Goal: Navigation & Orientation: Locate item on page

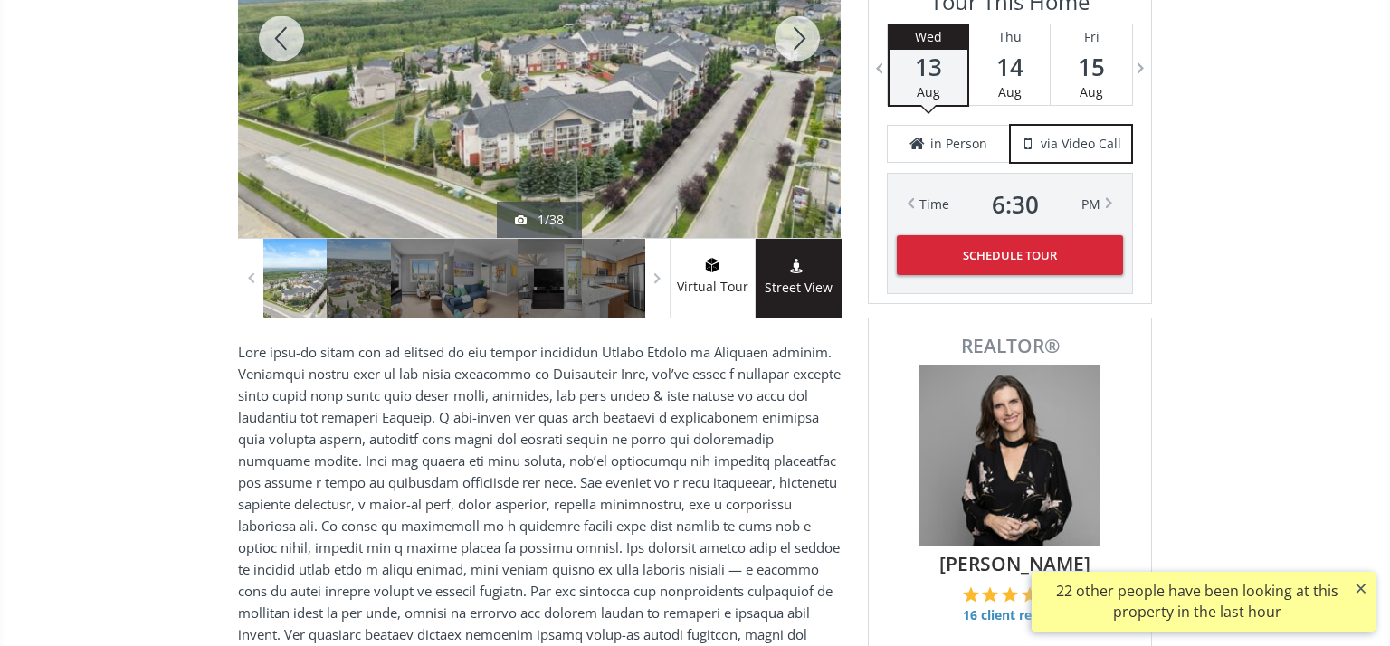
scroll to position [366, 0]
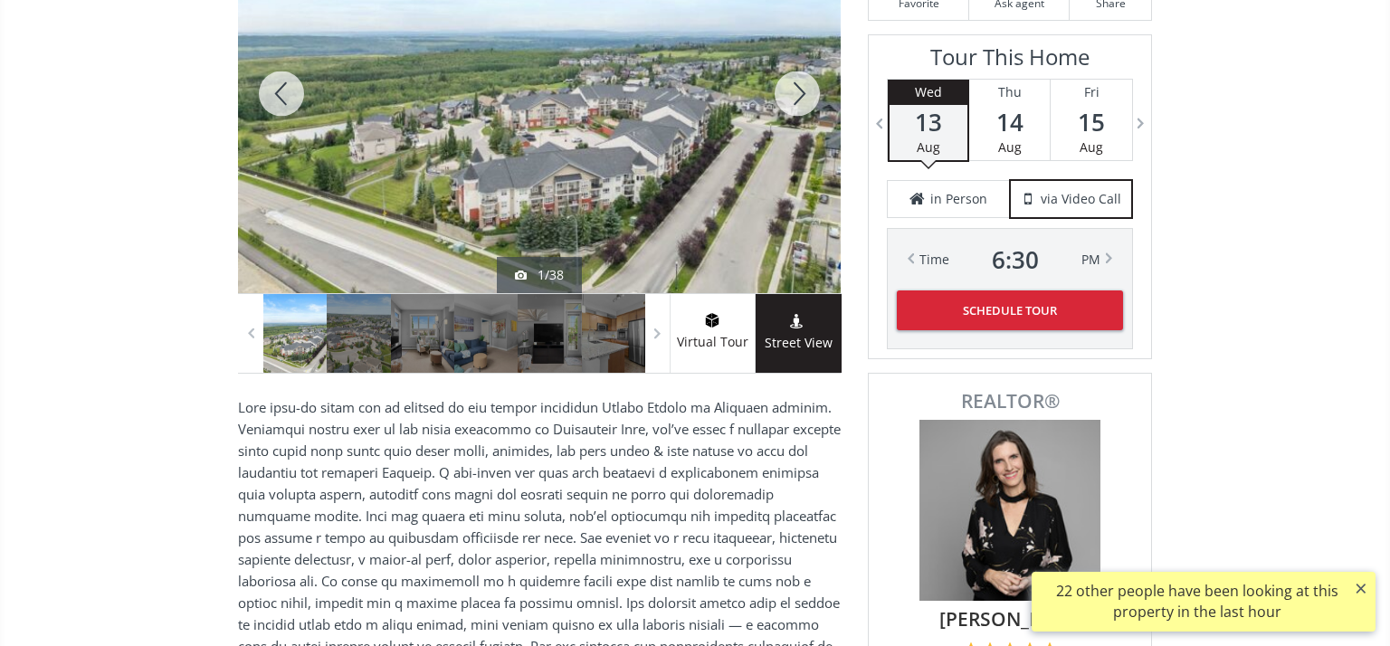
click at [797, 85] on div at bounding box center [797, 93] width 87 height 399
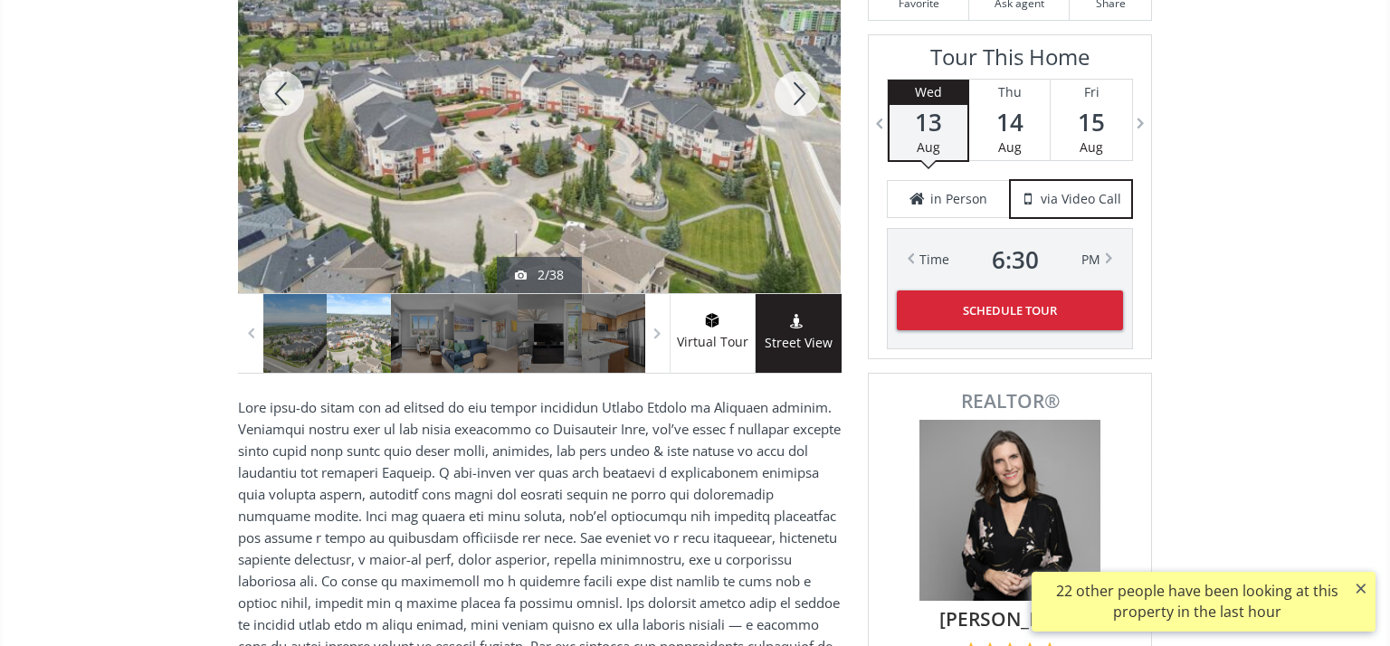
click at [797, 90] on div at bounding box center [797, 93] width 87 height 399
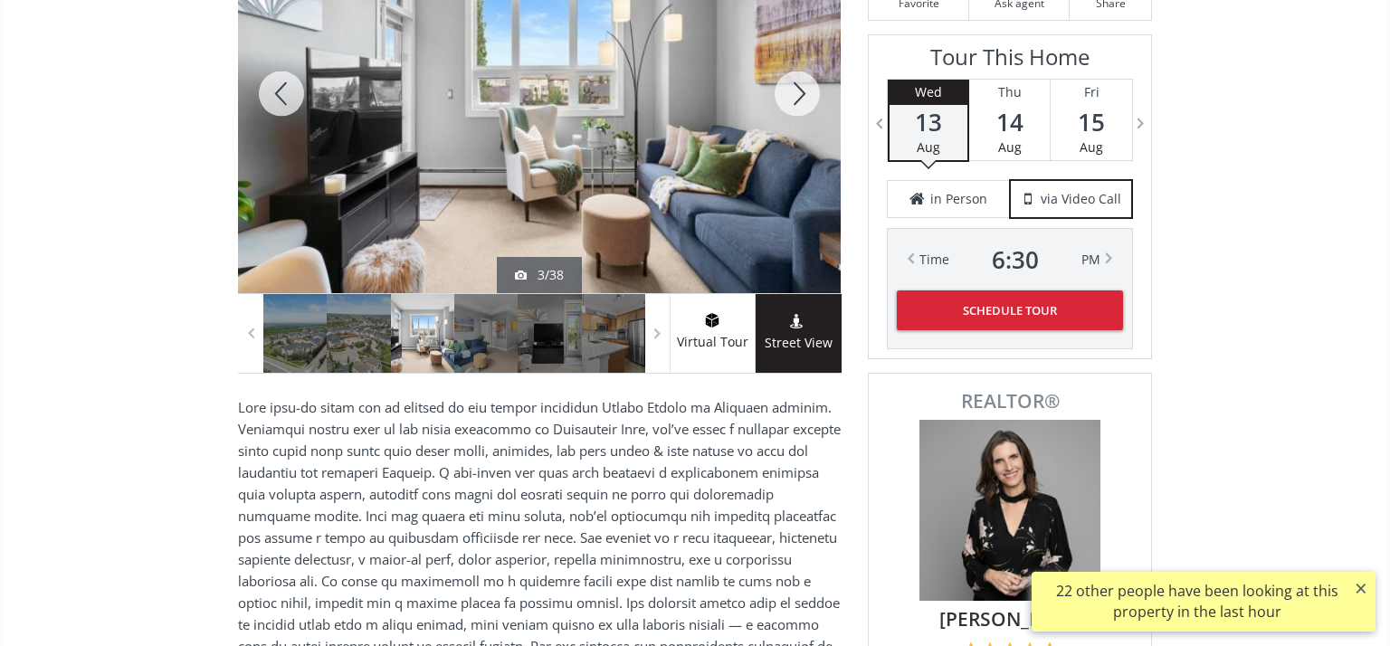
click at [797, 90] on div at bounding box center [797, 93] width 87 height 399
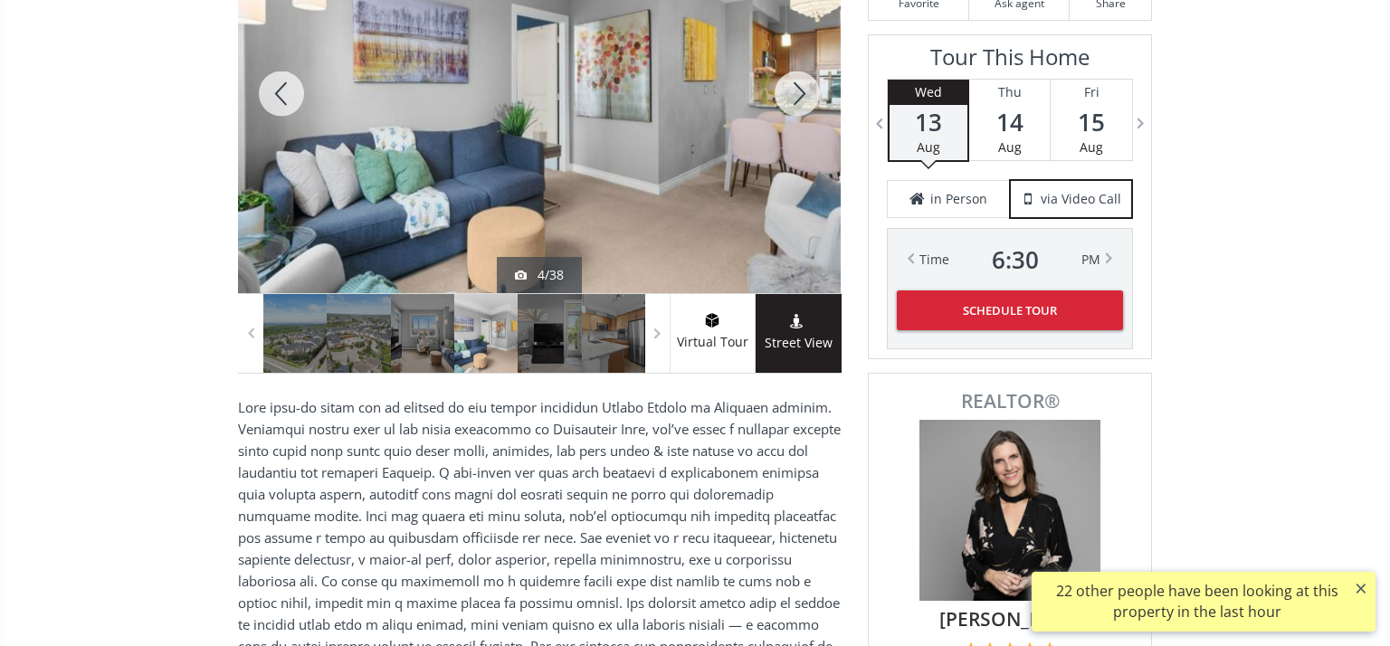
click at [797, 90] on div at bounding box center [797, 93] width 87 height 399
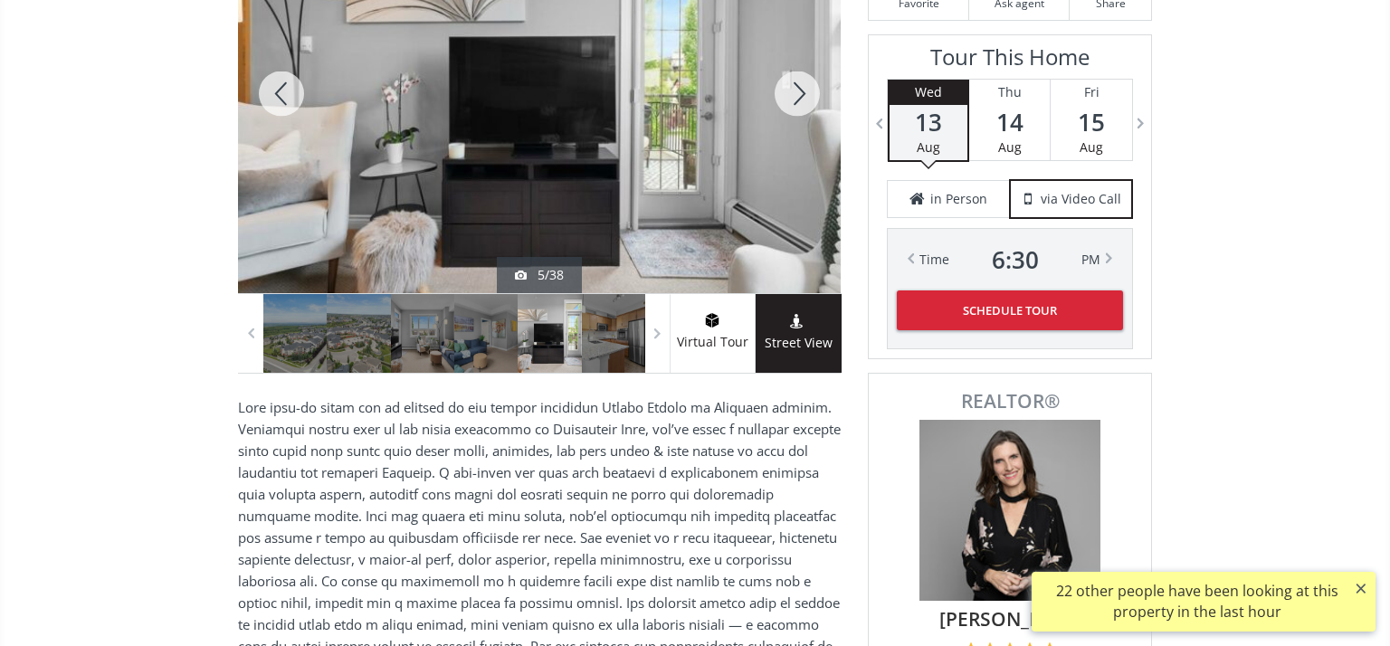
click at [797, 90] on div at bounding box center [797, 93] width 87 height 399
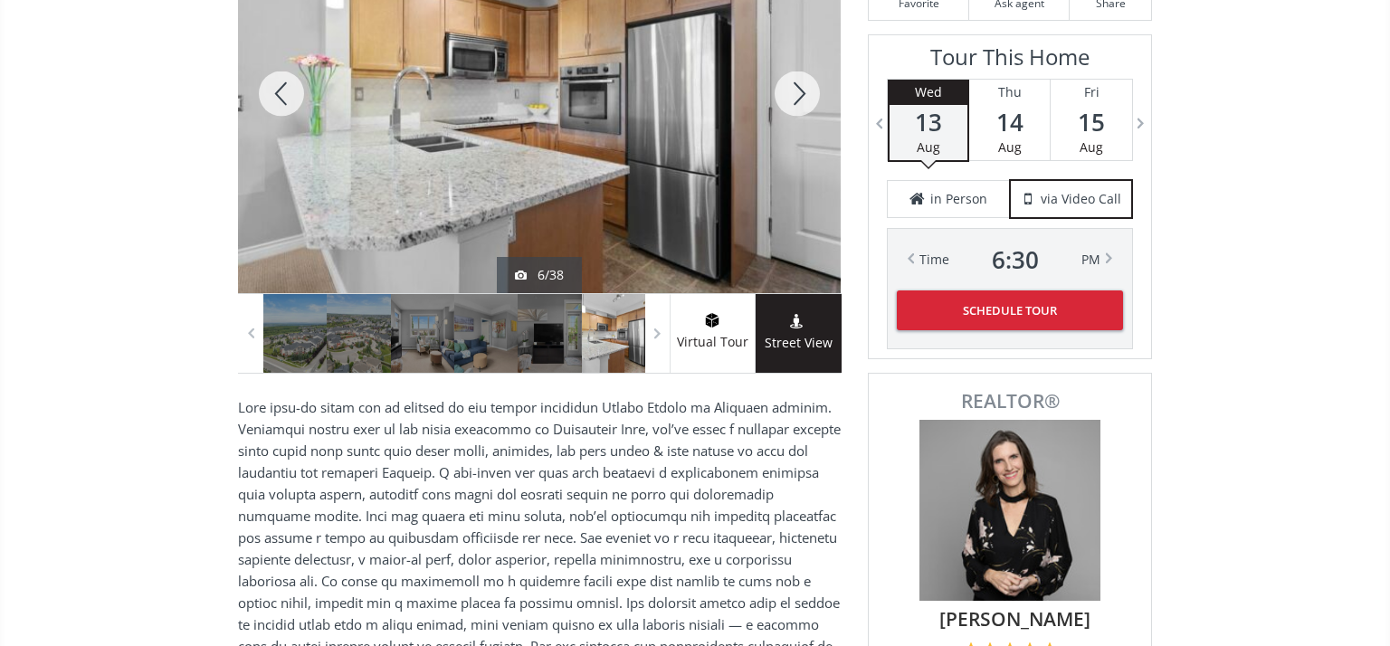
click at [797, 90] on div at bounding box center [797, 93] width 87 height 399
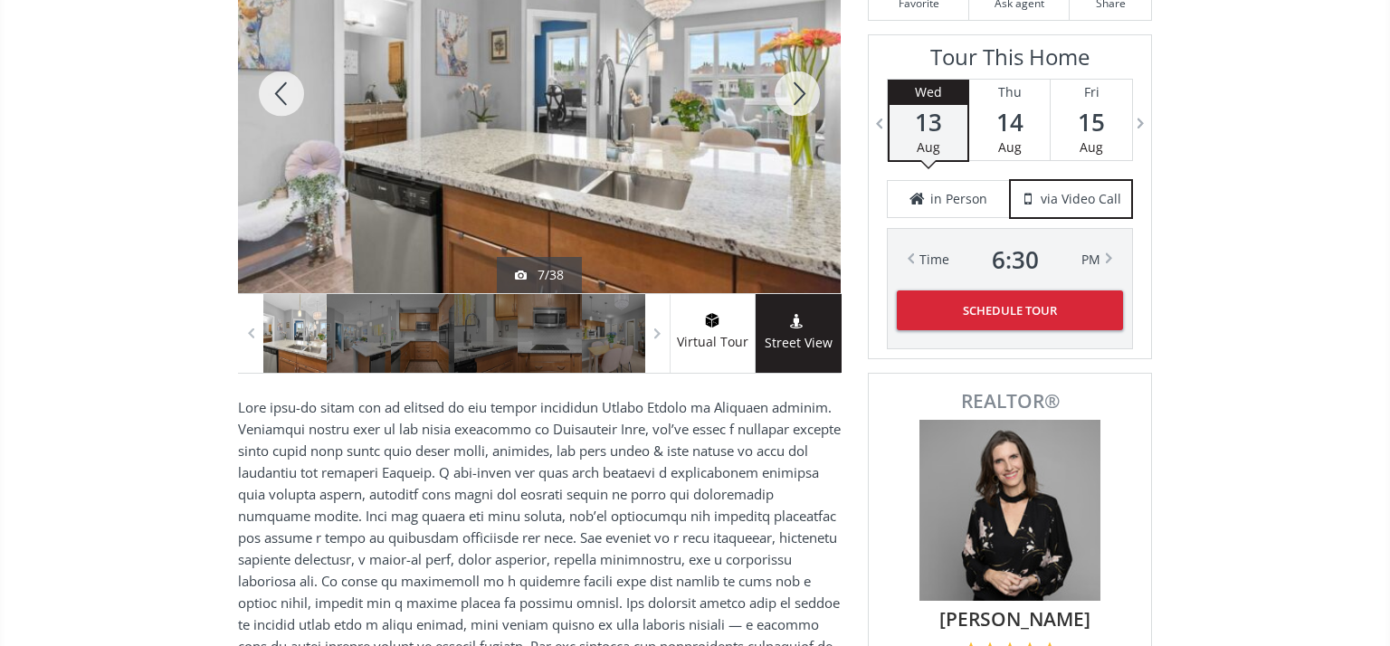
click at [797, 90] on div at bounding box center [797, 93] width 87 height 399
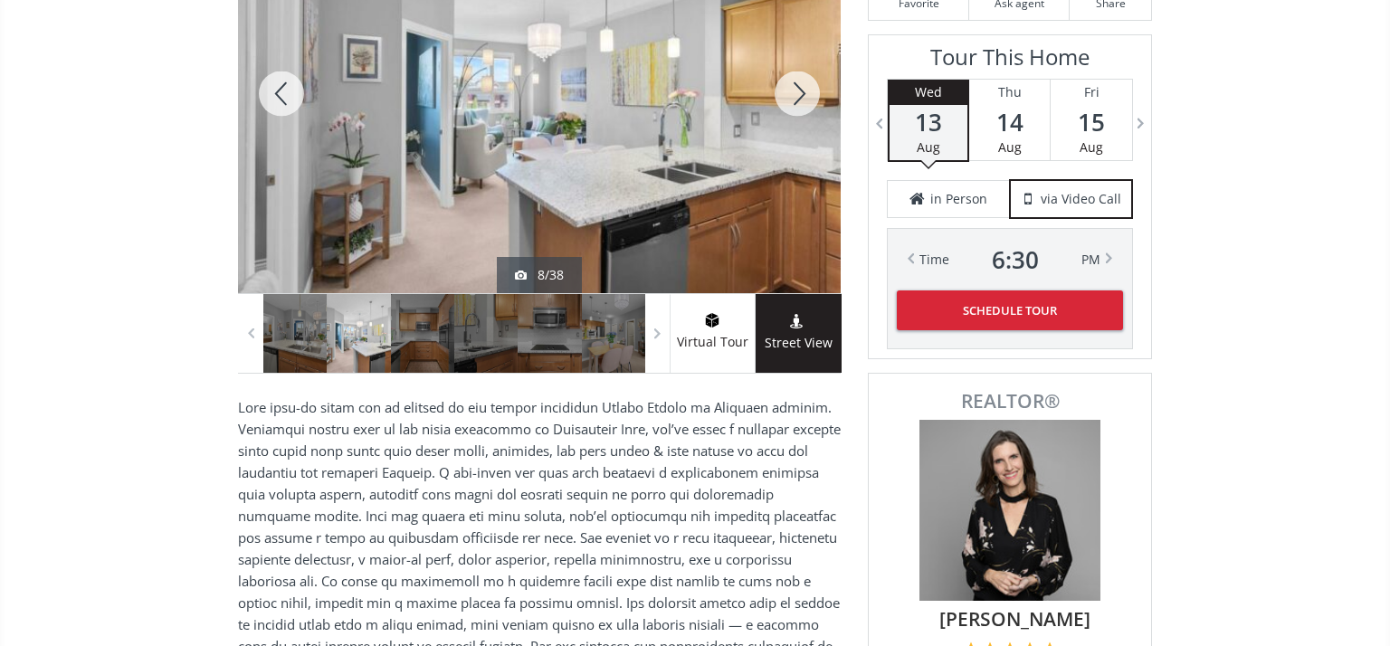
click at [797, 90] on div at bounding box center [797, 93] width 87 height 399
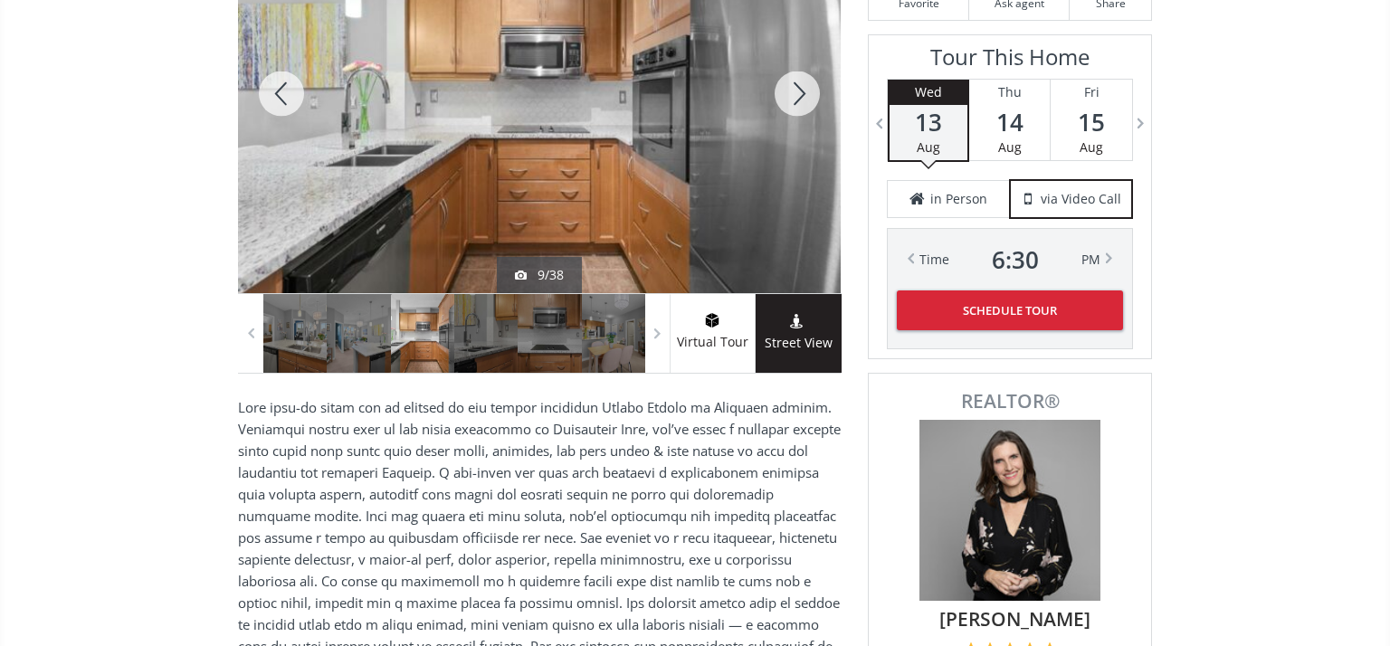
click at [797, 90] on div at bounding box center [797, 93] width 87 height 399
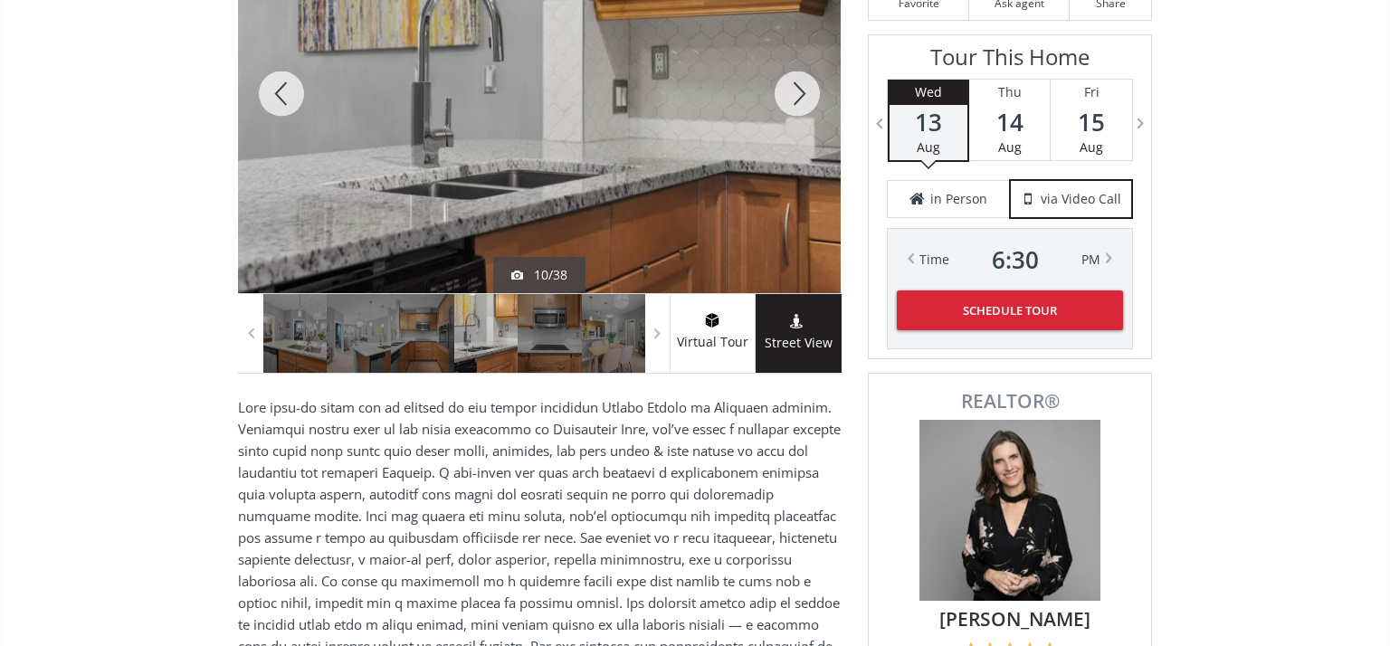
click at [797, 90] on div at bounding box center [797, 93] width 87 height 399
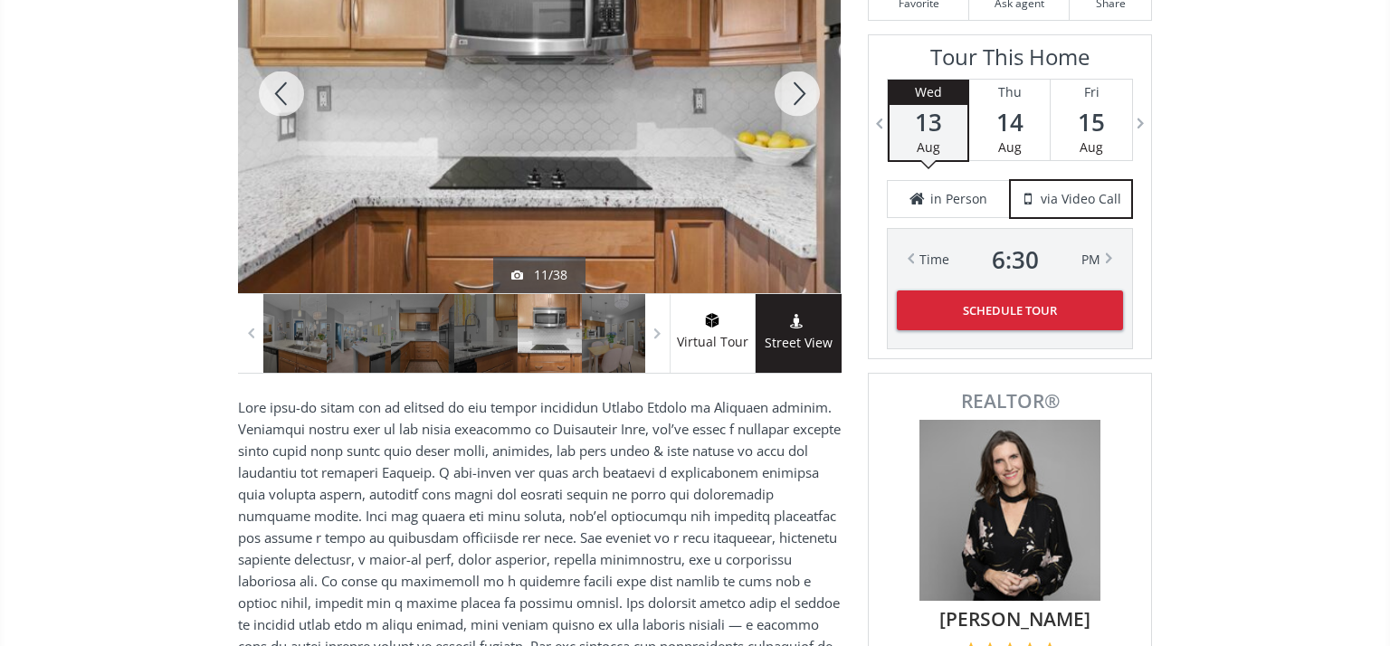
click at [797, 92] on div at bounding box center [797, 93] width 87 height 399
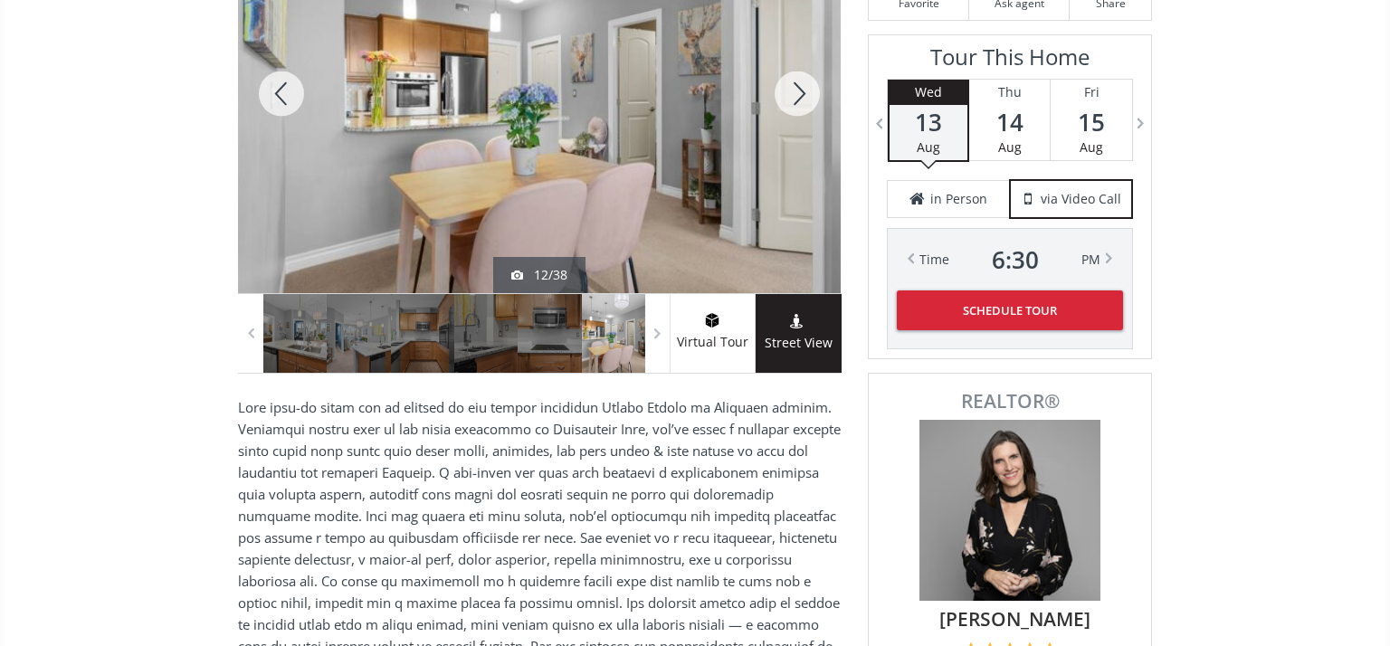
click at [797, 92] on div at bounding box center [797, 93] width 87 height 399
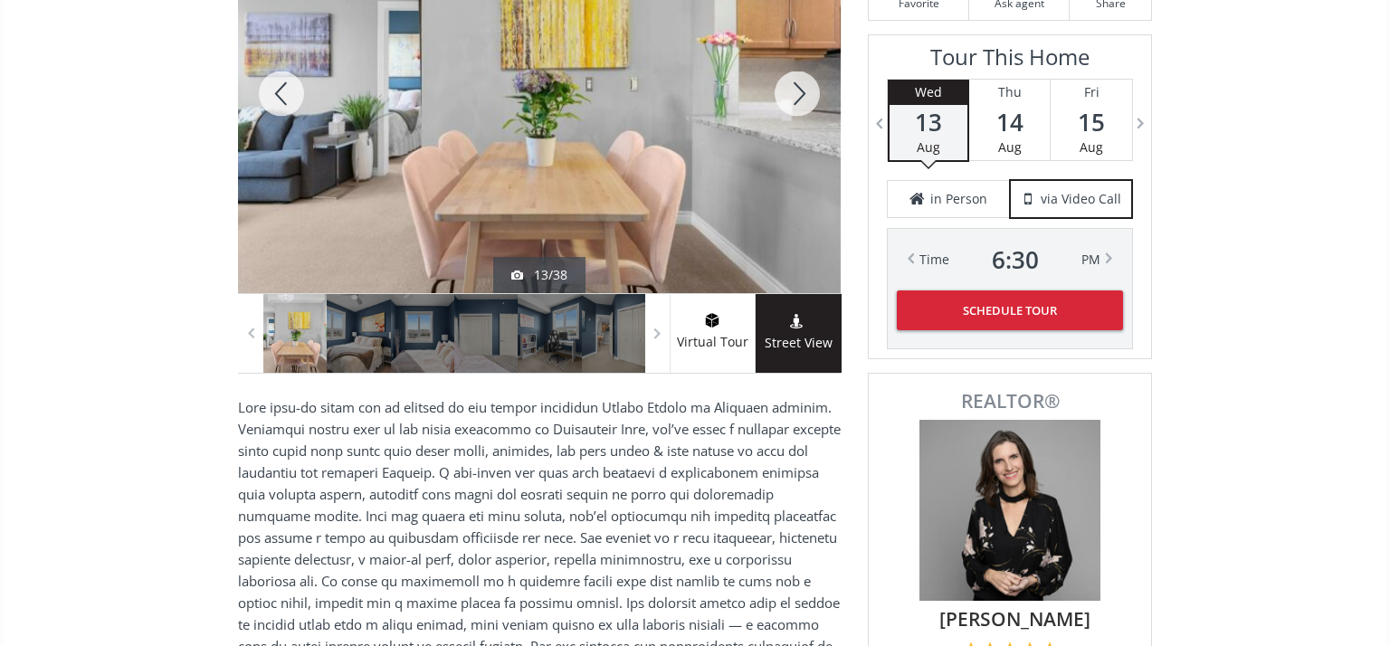
click at [797, 92] on div at bounding box center [797, 93] width 87 height 399
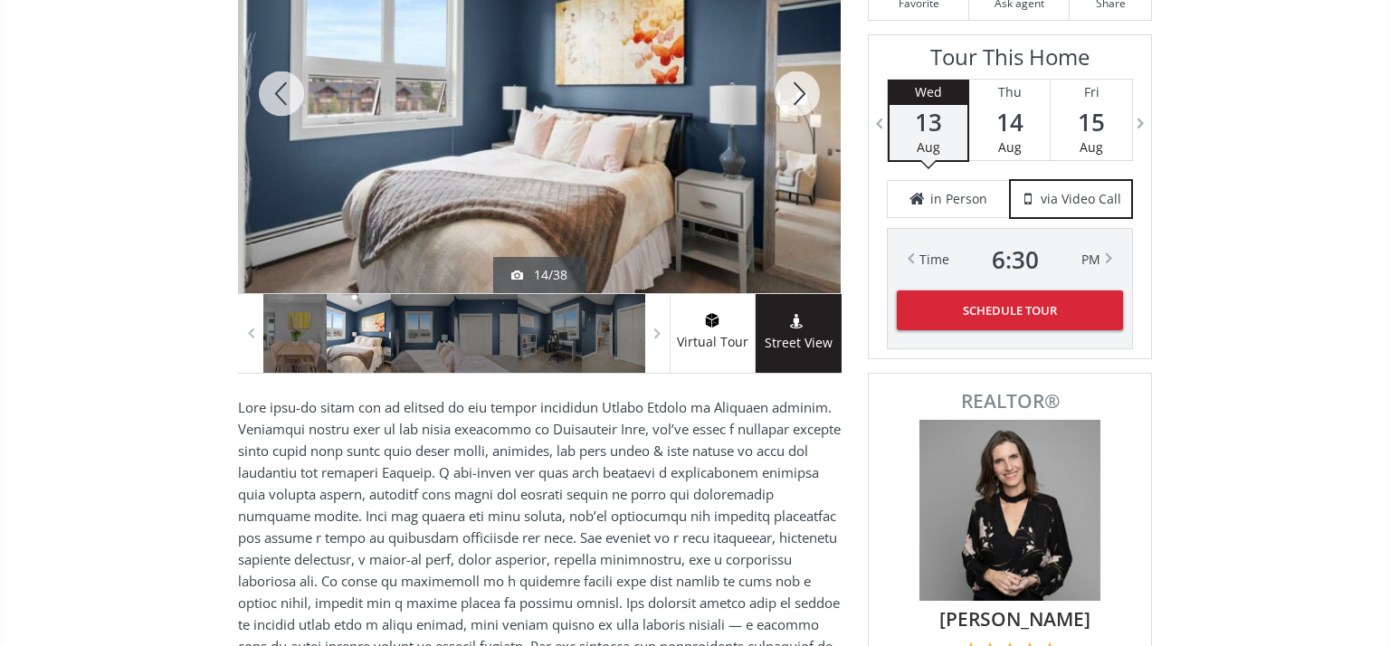
click at [797, 92] on div at bounding box center [797, 93] width 87 height 399
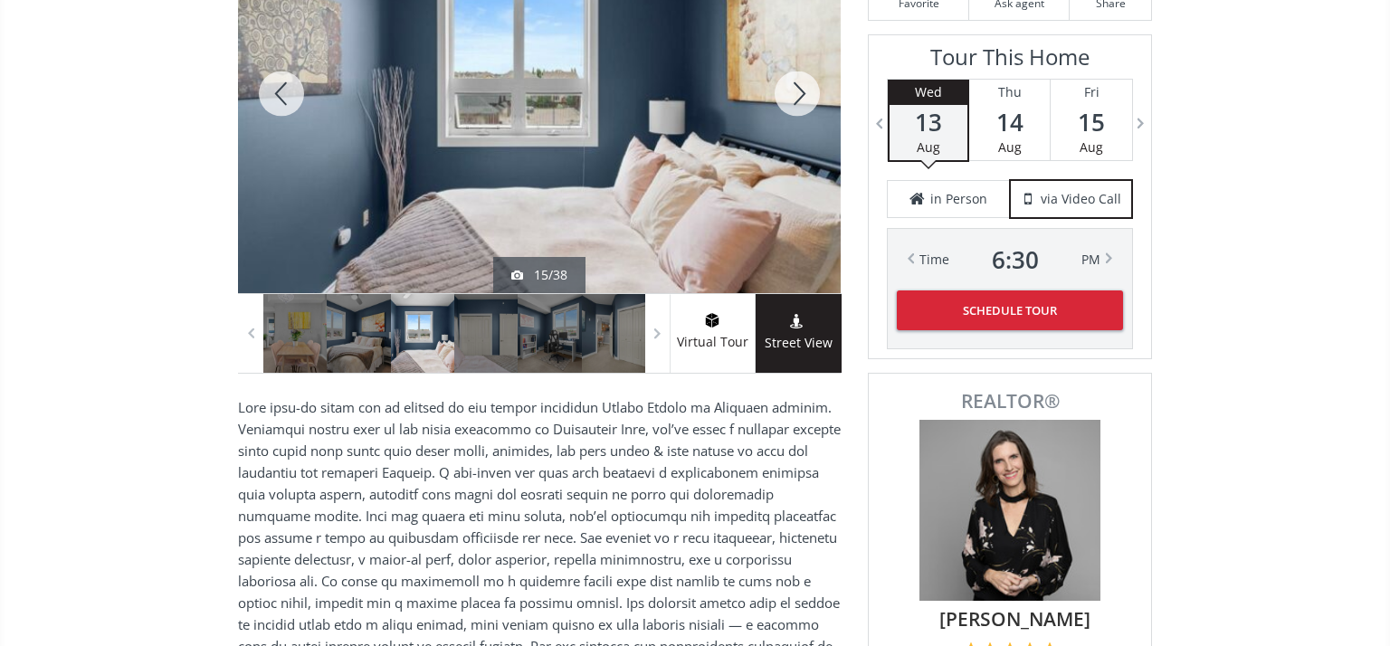
click at [797, 92] on div at bounding box center [797, 93] width 87 height 399
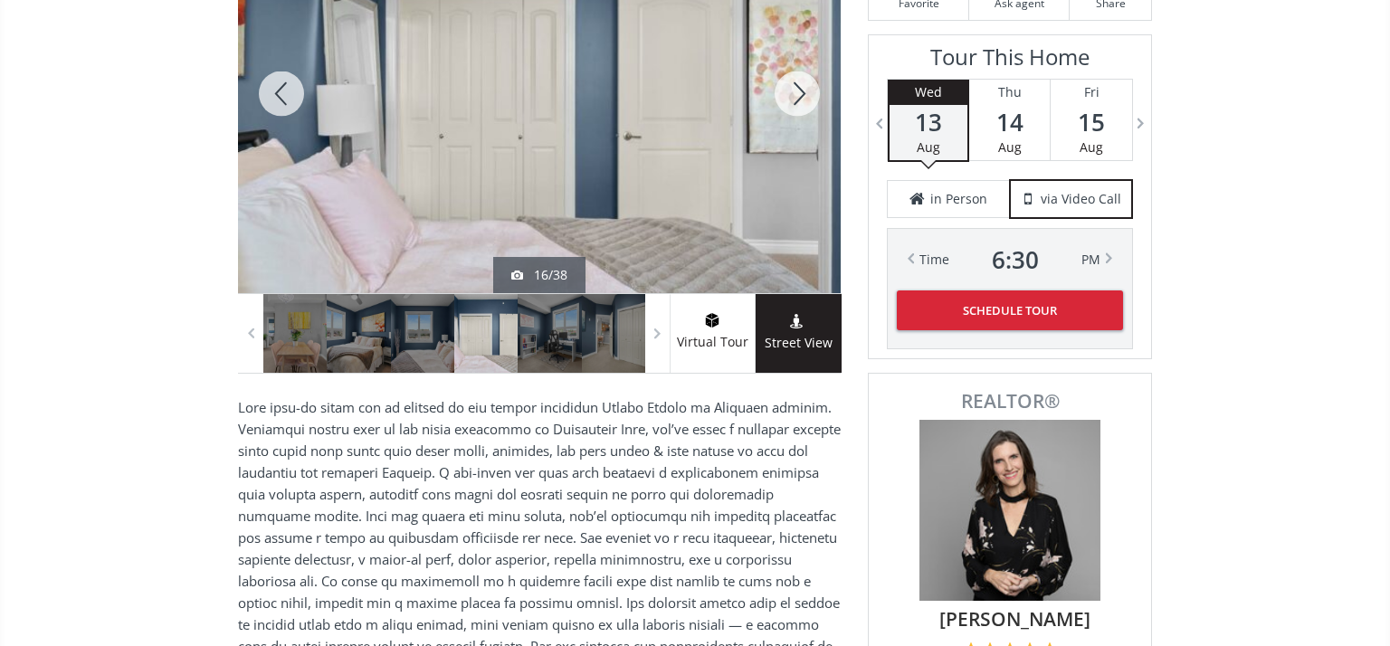
click at [797, 92] on div at bounding box center [797, 93] width 87 height 399
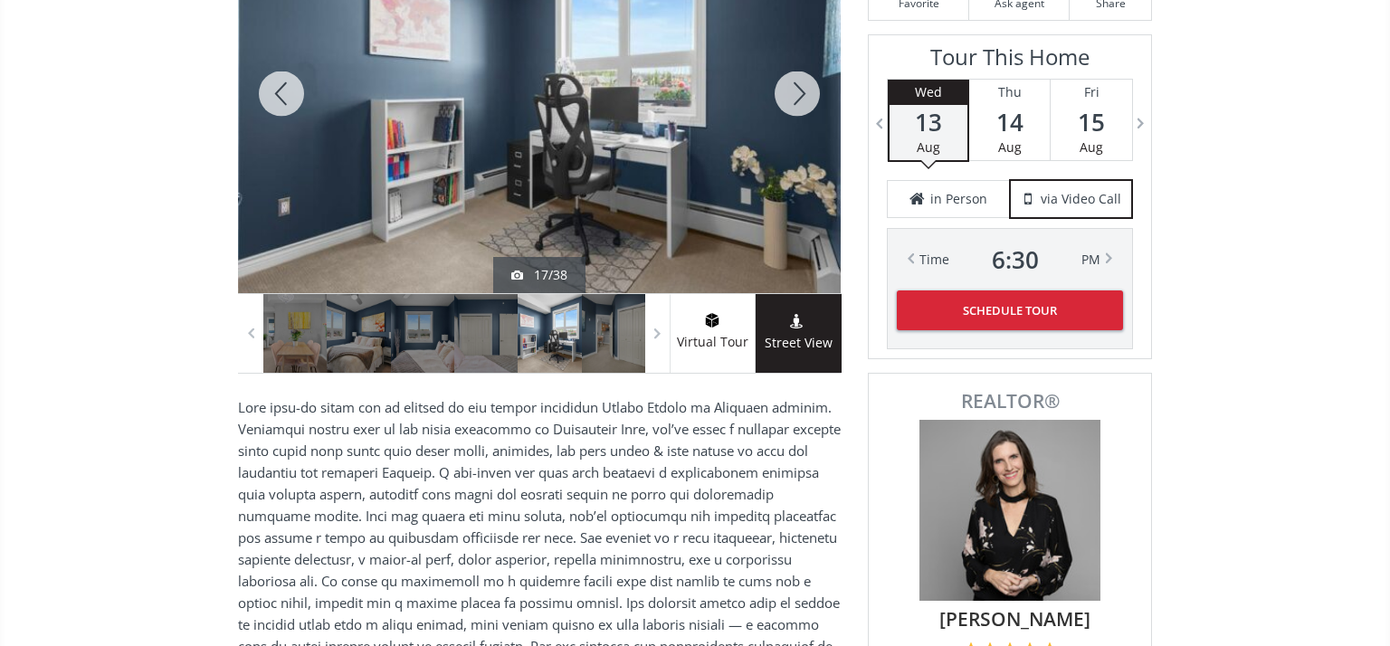
click at [797, 92] on div at bounding box center [797, 93] width 87 height 399
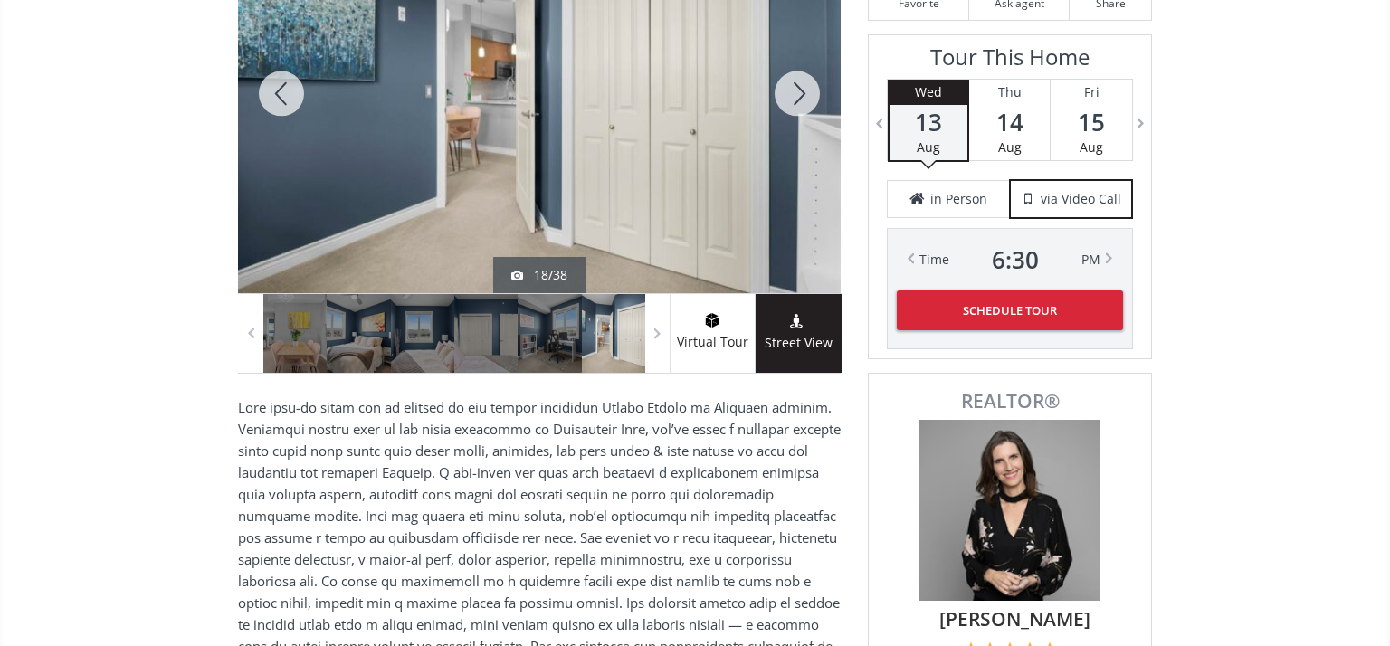
click at [797, 92] on div at bounding box center [797, 93] width 87 height 399
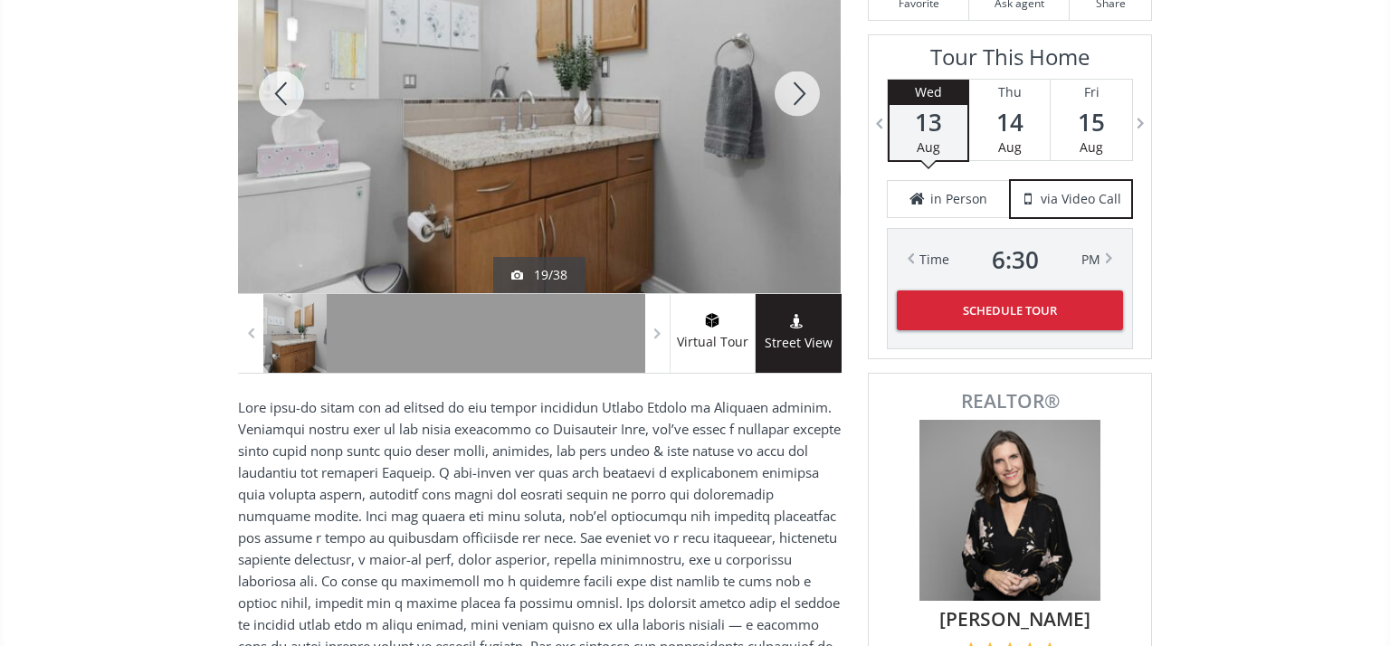
click at [797, 92] on div at bounding box center [797, 93] width 87 height 399
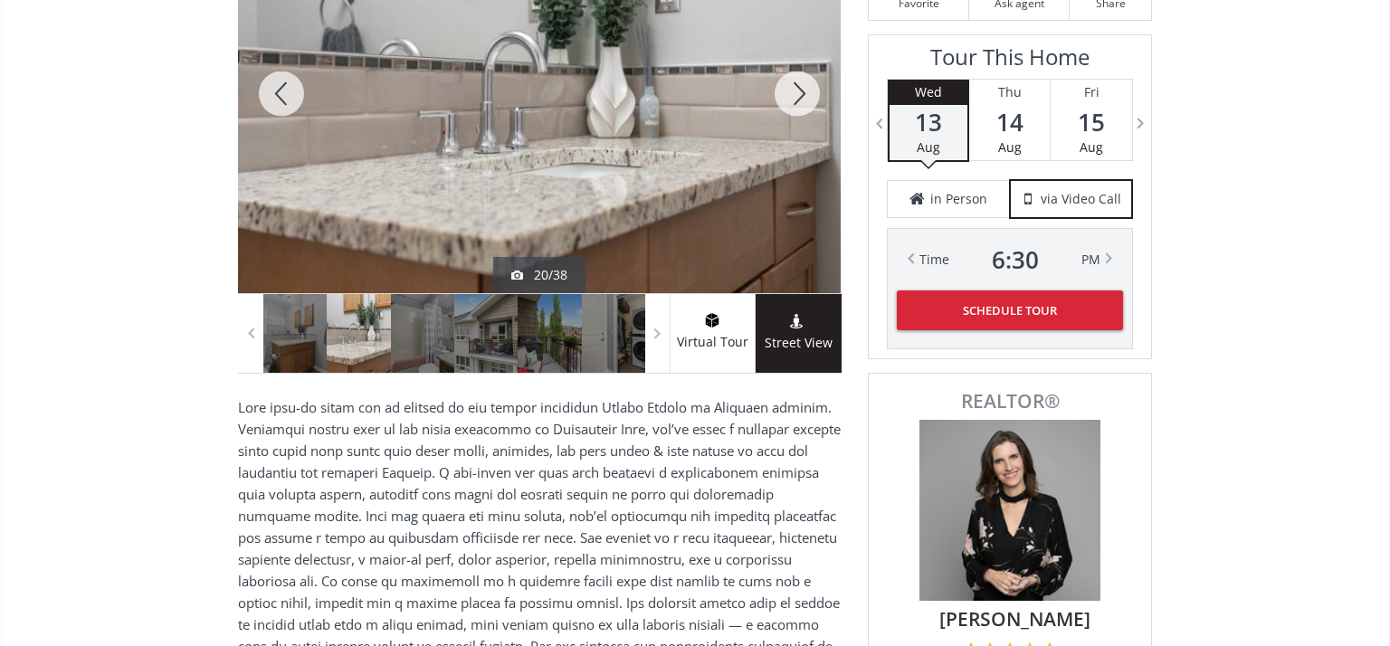
click at [797, 92] on div at bounding box center [797, 93] width 87 height 399
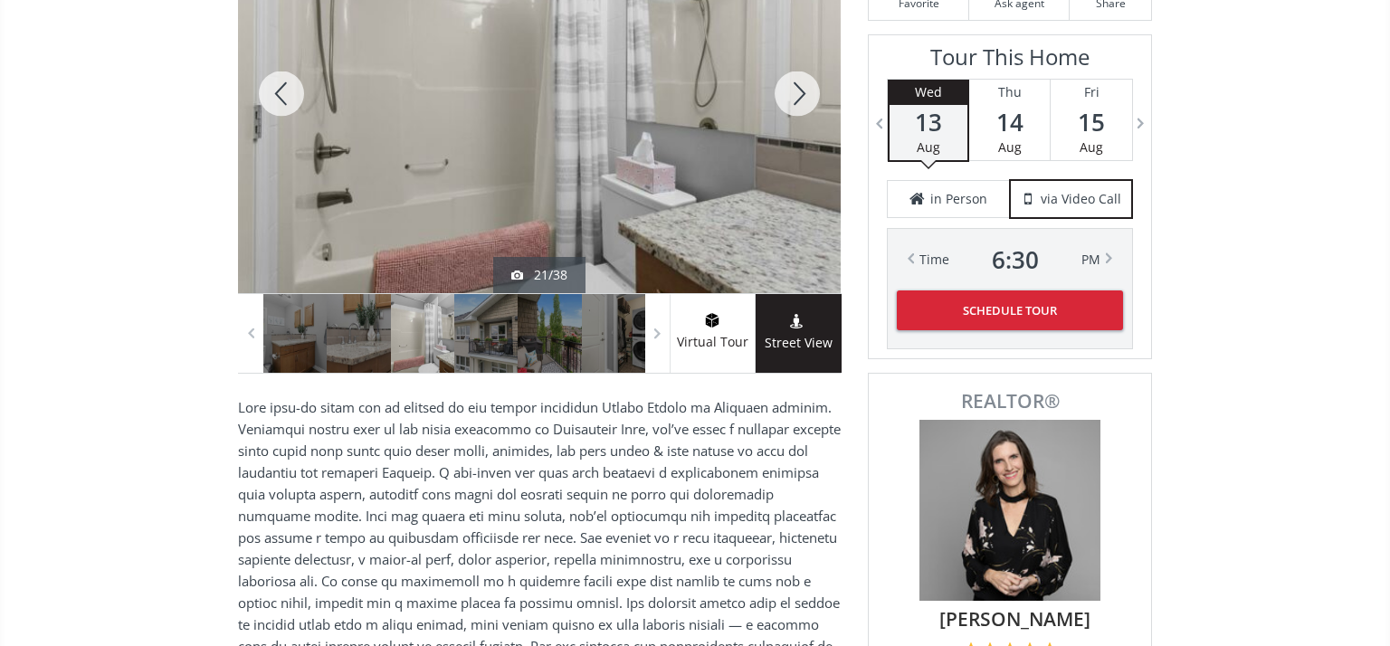
click at [797, 92] on div at bounding box center [797, 93] width 87 height 399
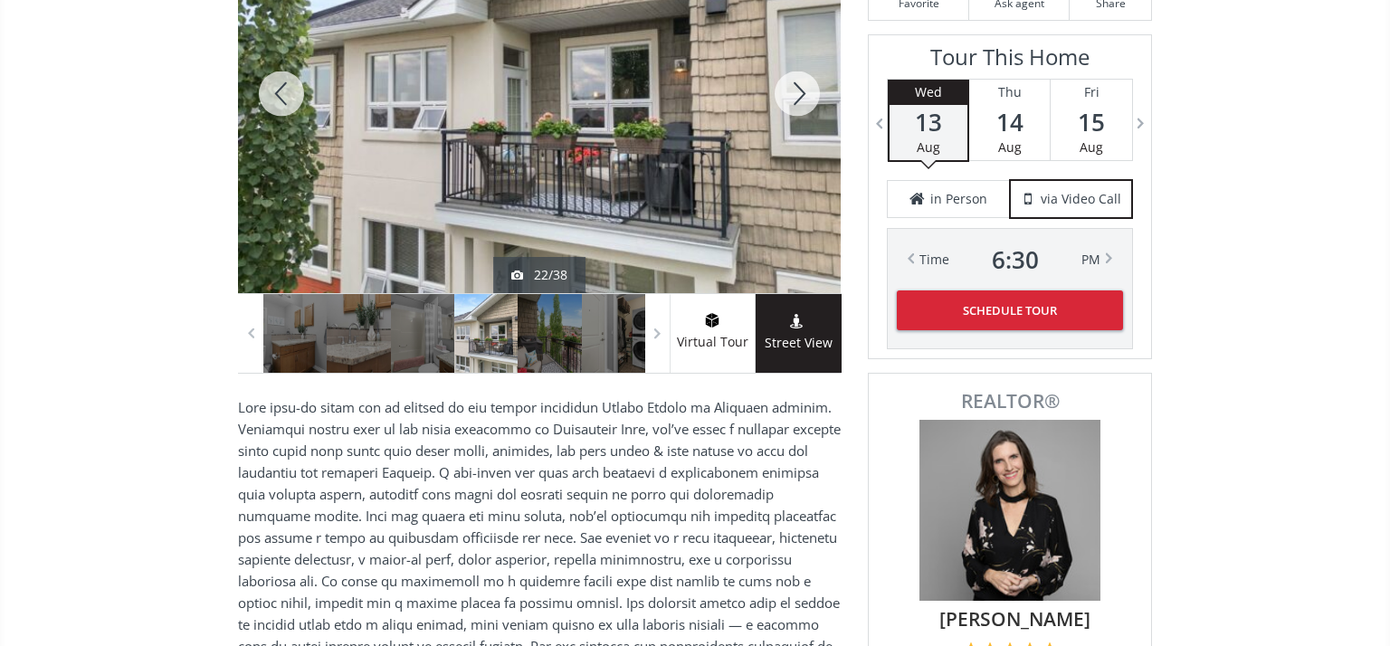
click at [797, 92] on div at bounding box center [797, 93] width 87 height 399
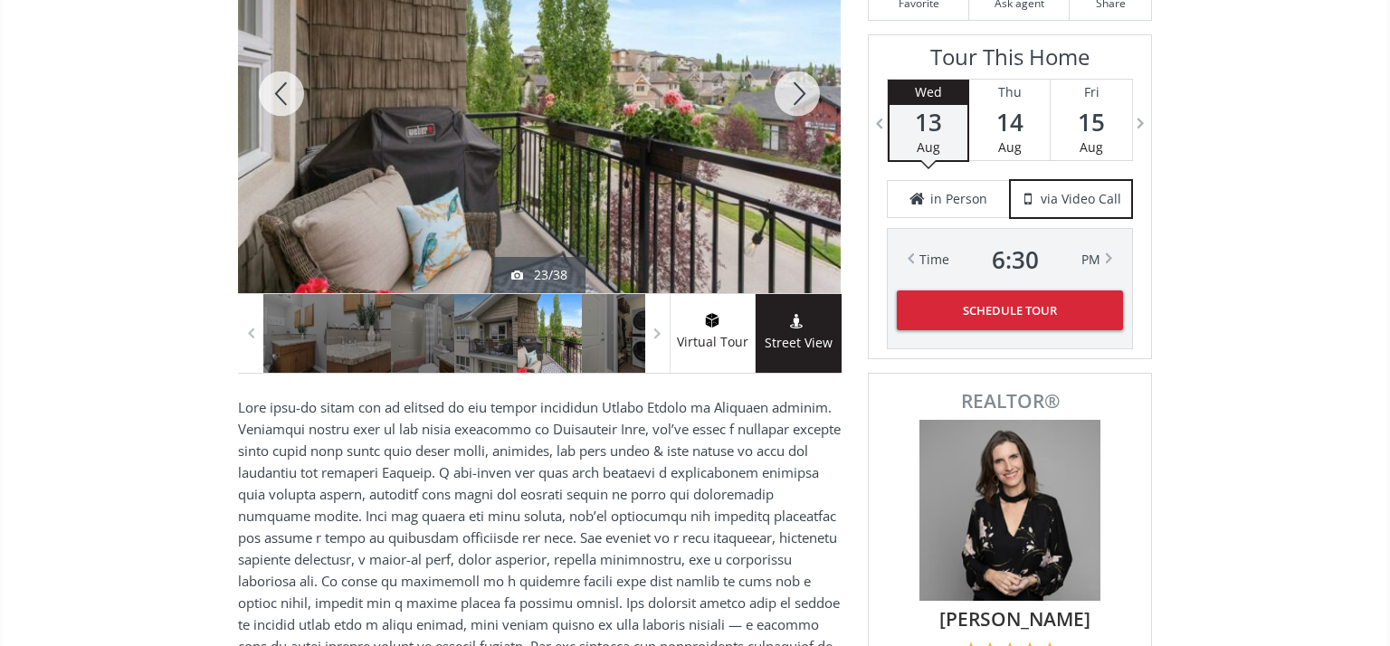
click at [797, 92] on div at bounding box center [797, 93] width 87 height 399
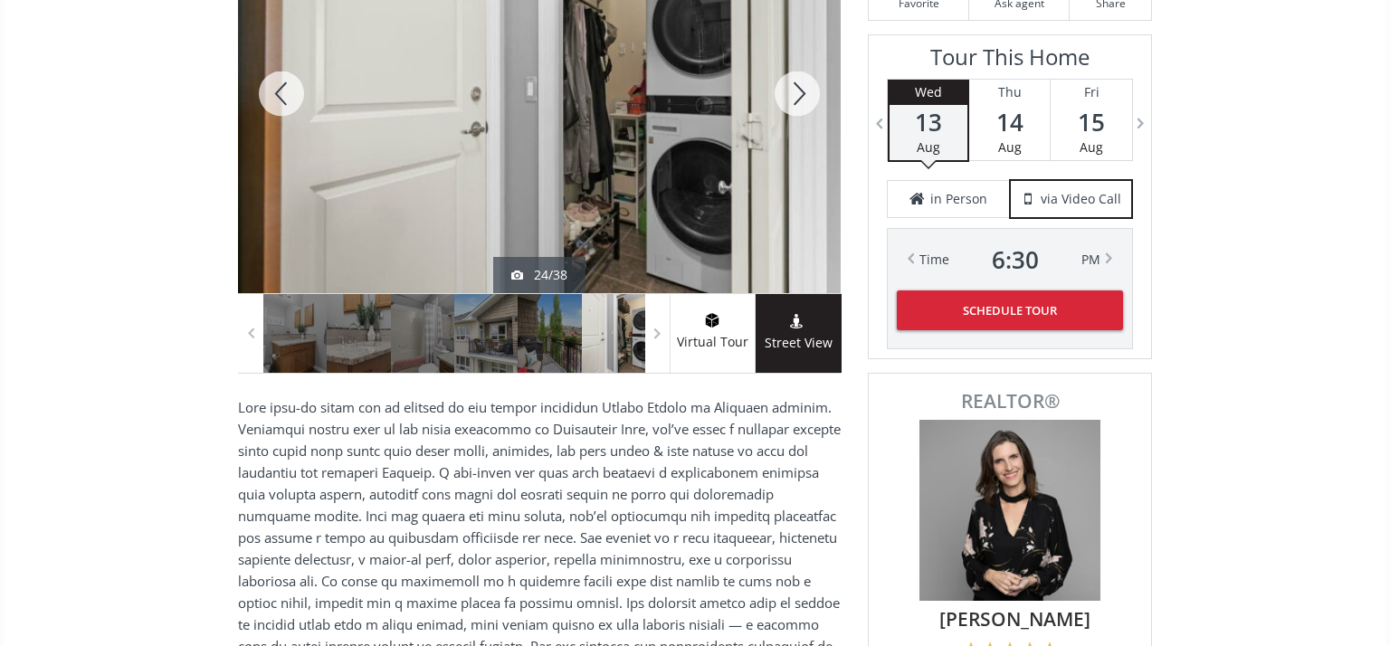
click at [797, 92] on div at bounding box center [797, 93] width 87 height 399
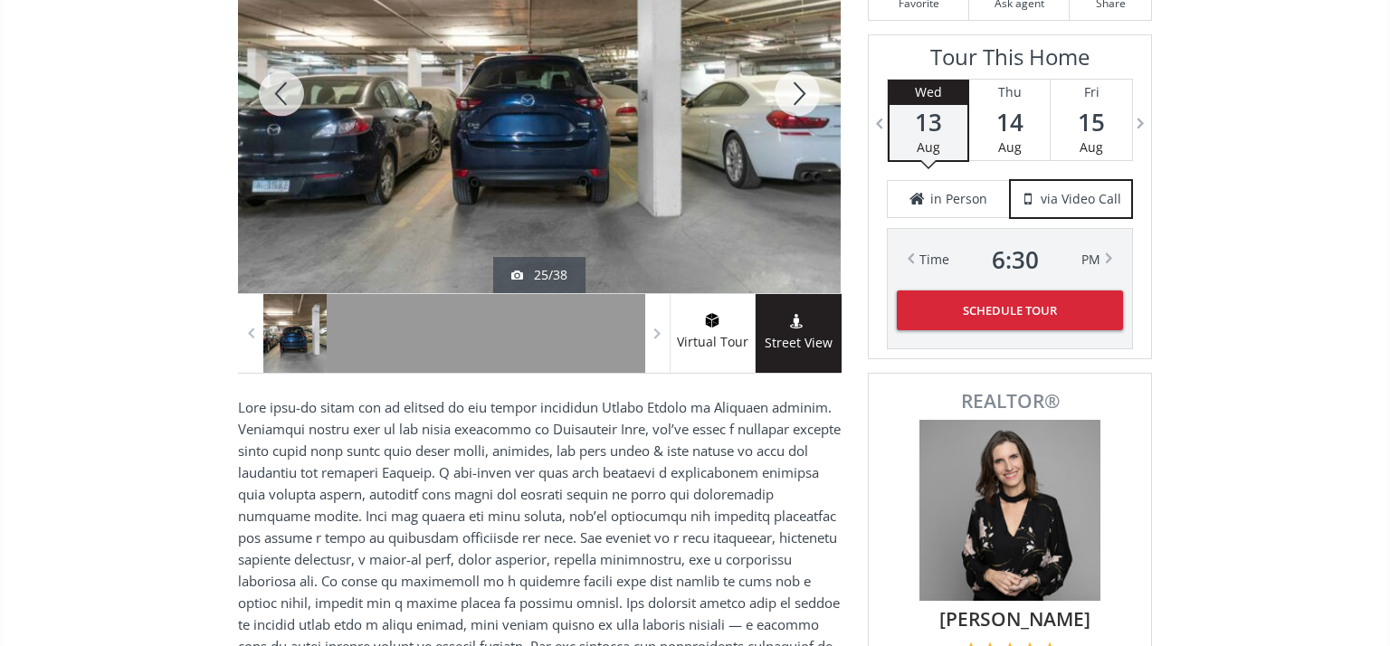
click at [797, 92] on div at bounding box center [797, 93] width 87 height 399
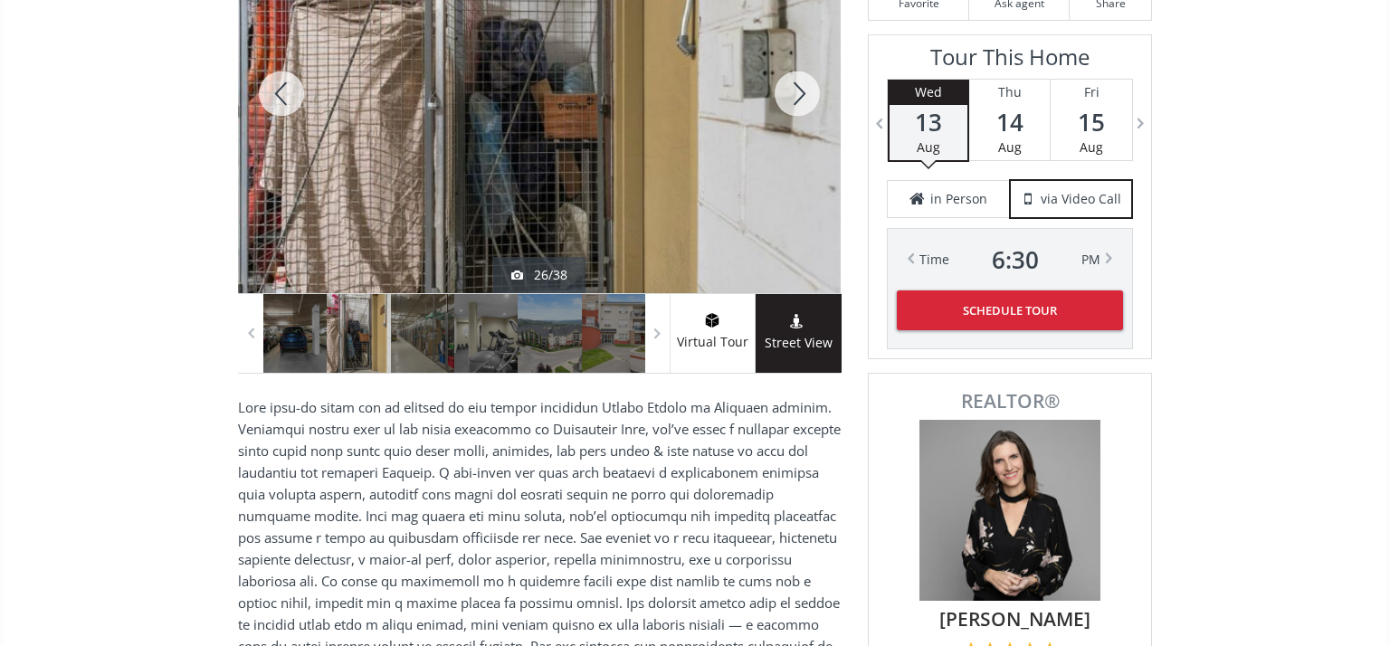
click at [797, 92] on div at bounding box center [797, 93] width 87 height 399
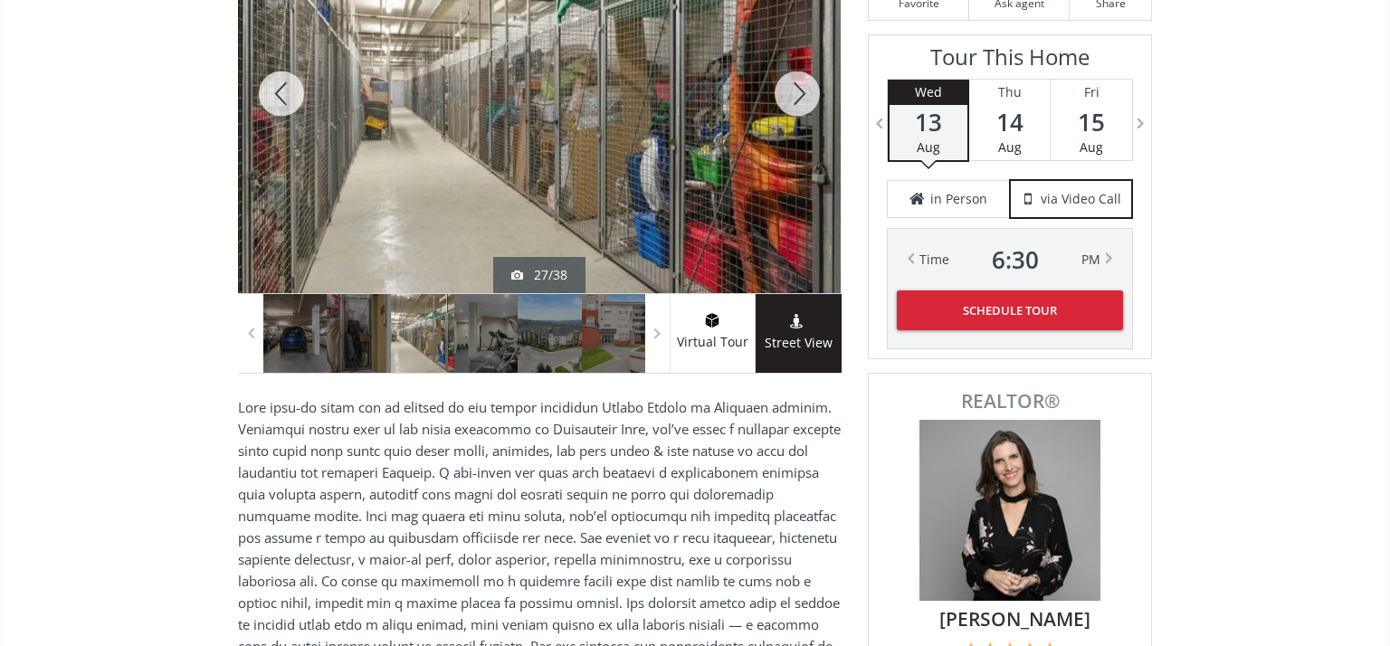
click at [797, 92] on div at bounding box center [797, 93] width 87 height 399
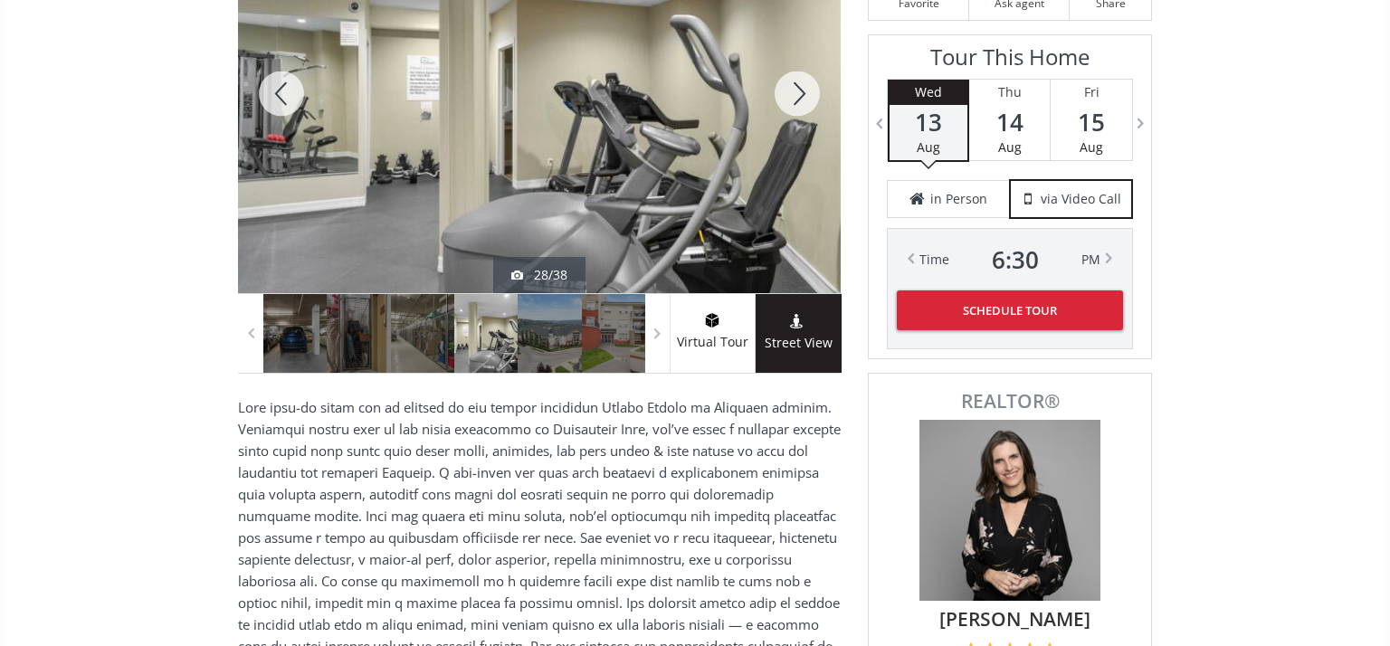
click at [797, 92] on div at bounding box center [797, 93] width 87 height 399
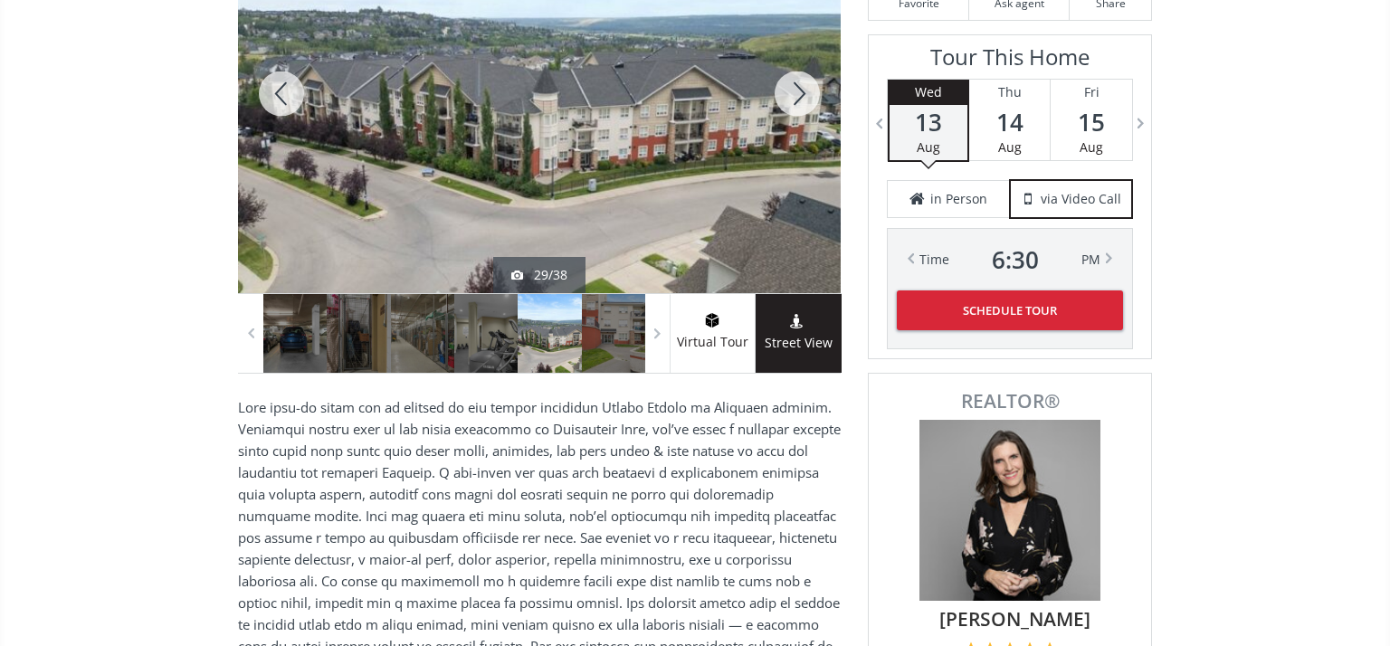
click at [797, 92] on div at bounding box center [797, 93] width 87 height 399
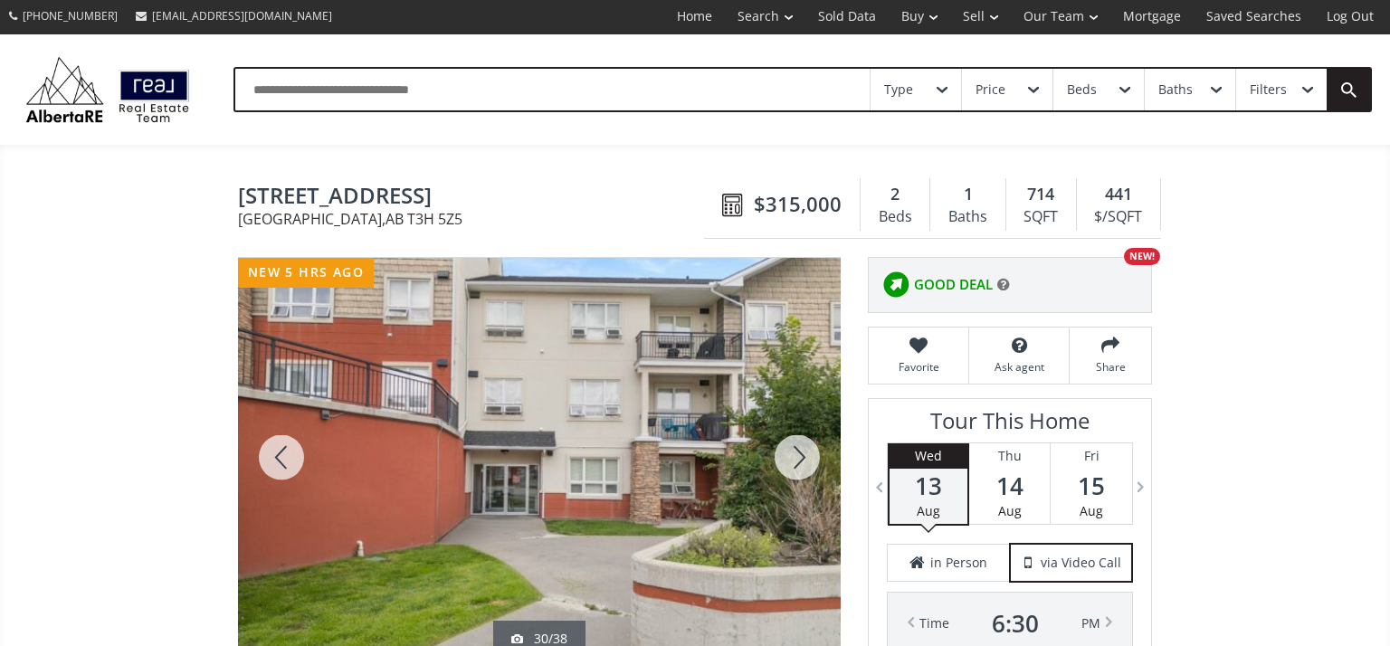
scroll to position [0, 0]
